Goal: Task Accomplishment & Management: Manage account settings

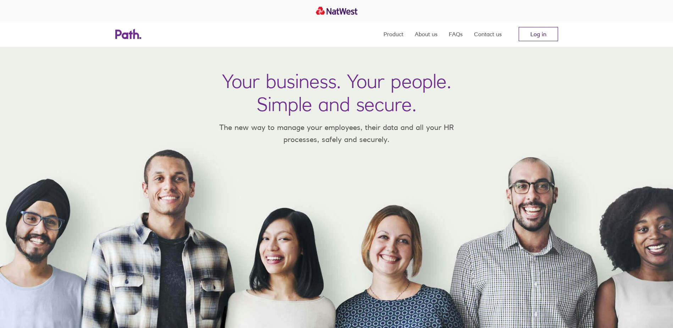
click at [544, 32] on link "Log in" at bounding box center [538, 34] width 39 height 14
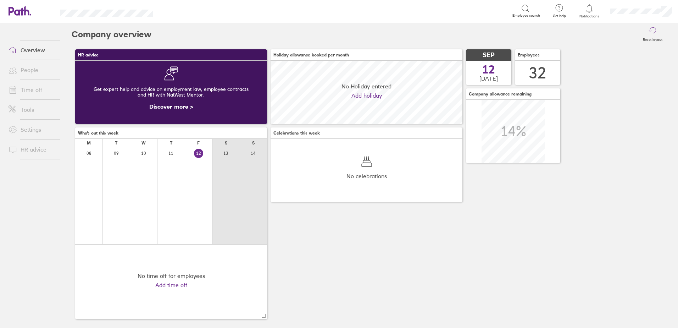
scroll to position [63, 192]
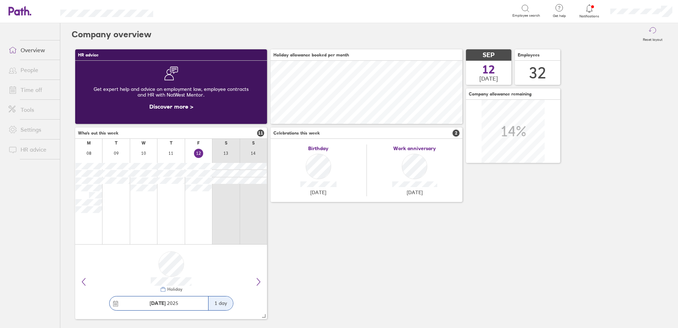
click at [590, 10] on icon at bounding box center [589, 8] width 9 height 9
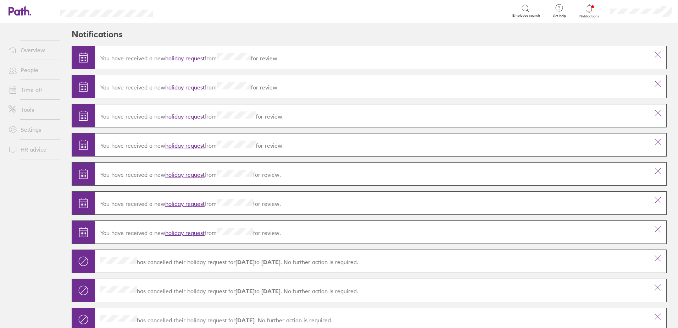
click at [192, 58] on link "holiday request" at bounding box center [184, 58] width 39 height 7
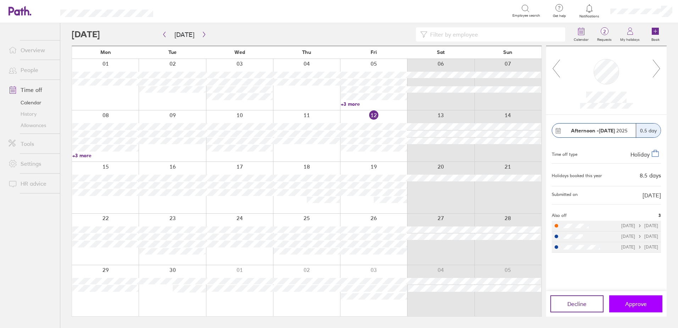
click at [626, 303] on span "Approve" at bounding box center [637, 304] width 22 height 6
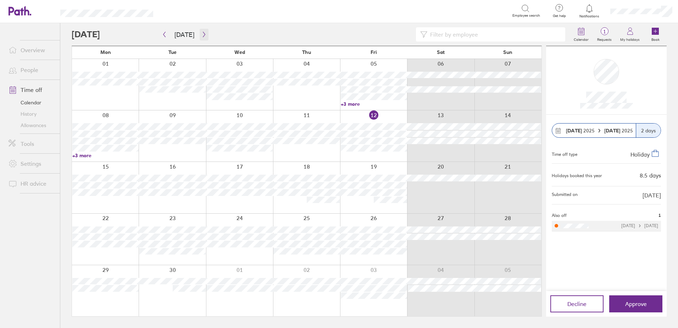
click at [202, 33] on icon "button" at bounding box center [204, 35] width 5 height 6
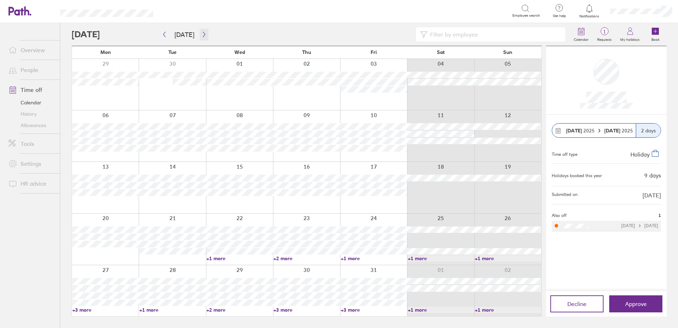
click at [203, 32] on icon "button" at bounding box center [204, 34] width 2 height 5
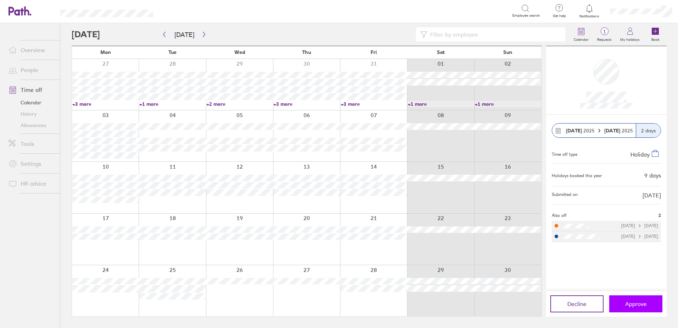
click at [633, 306] on span "Approve" at bounding box center [637, 304] width 22 height 6
